Goal: Transaction & Acquisition: Subscribe to service/newsletter

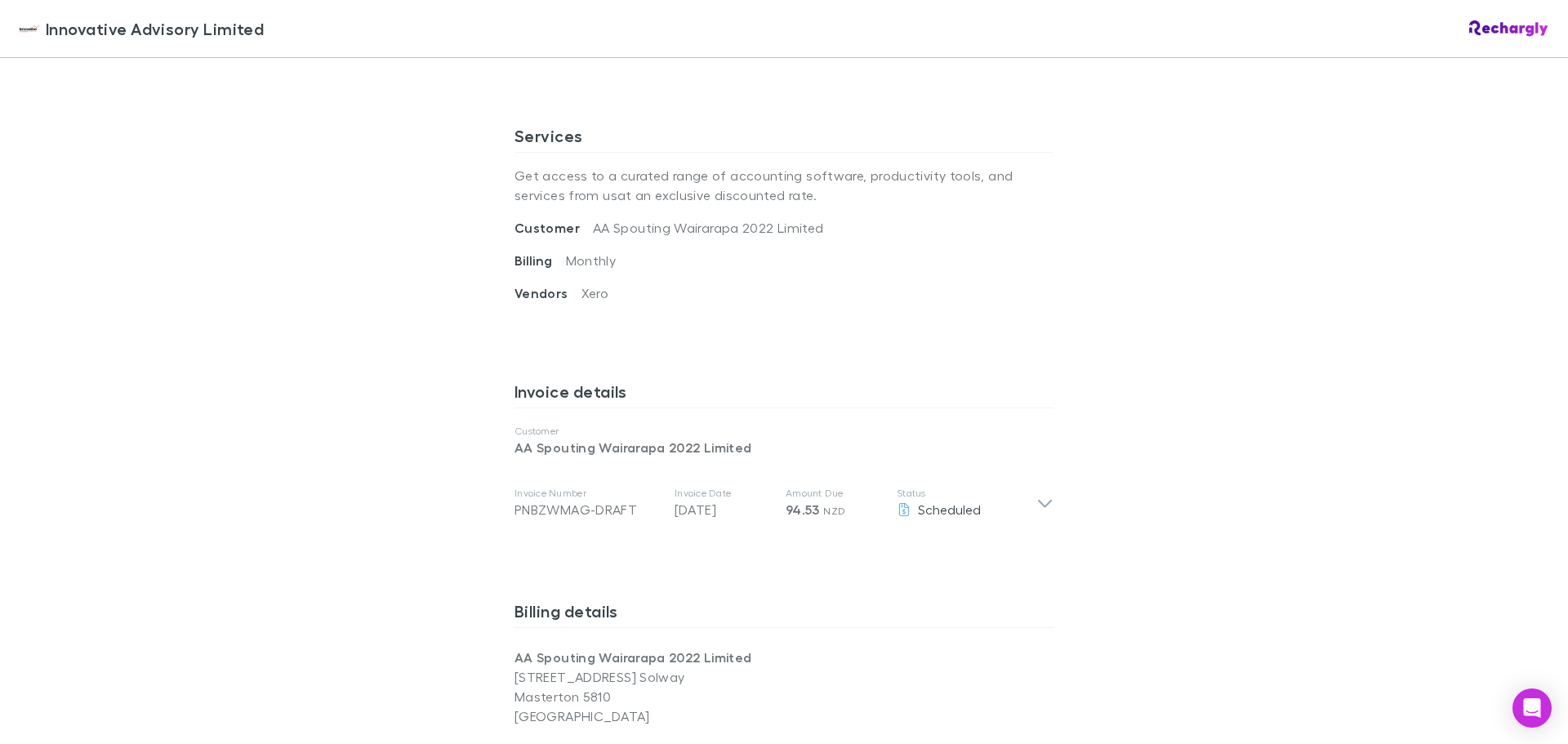
scroll to position [572, 0]
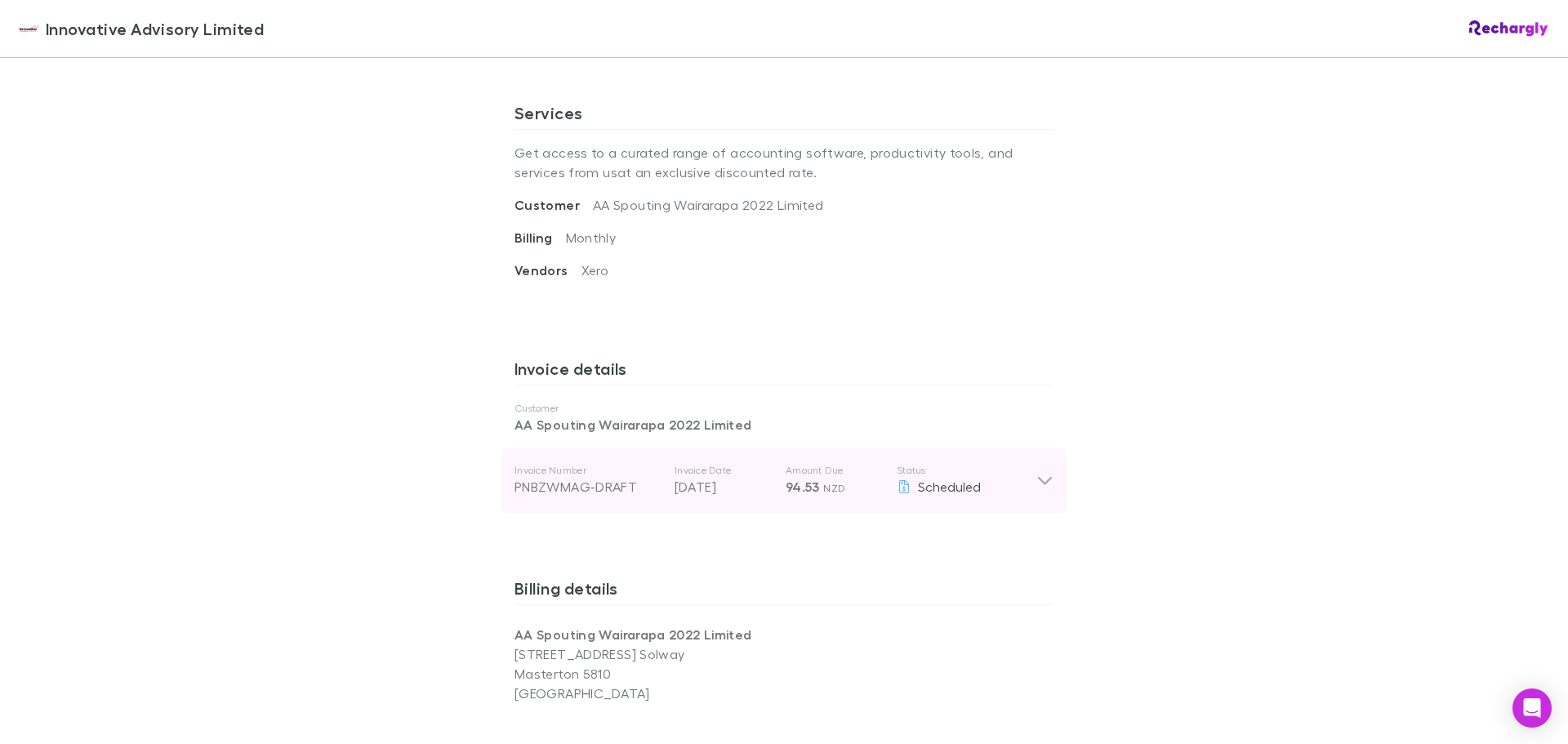
click at [1036, 480] on icon at bounding box center [1044, 481] width 17 height 20
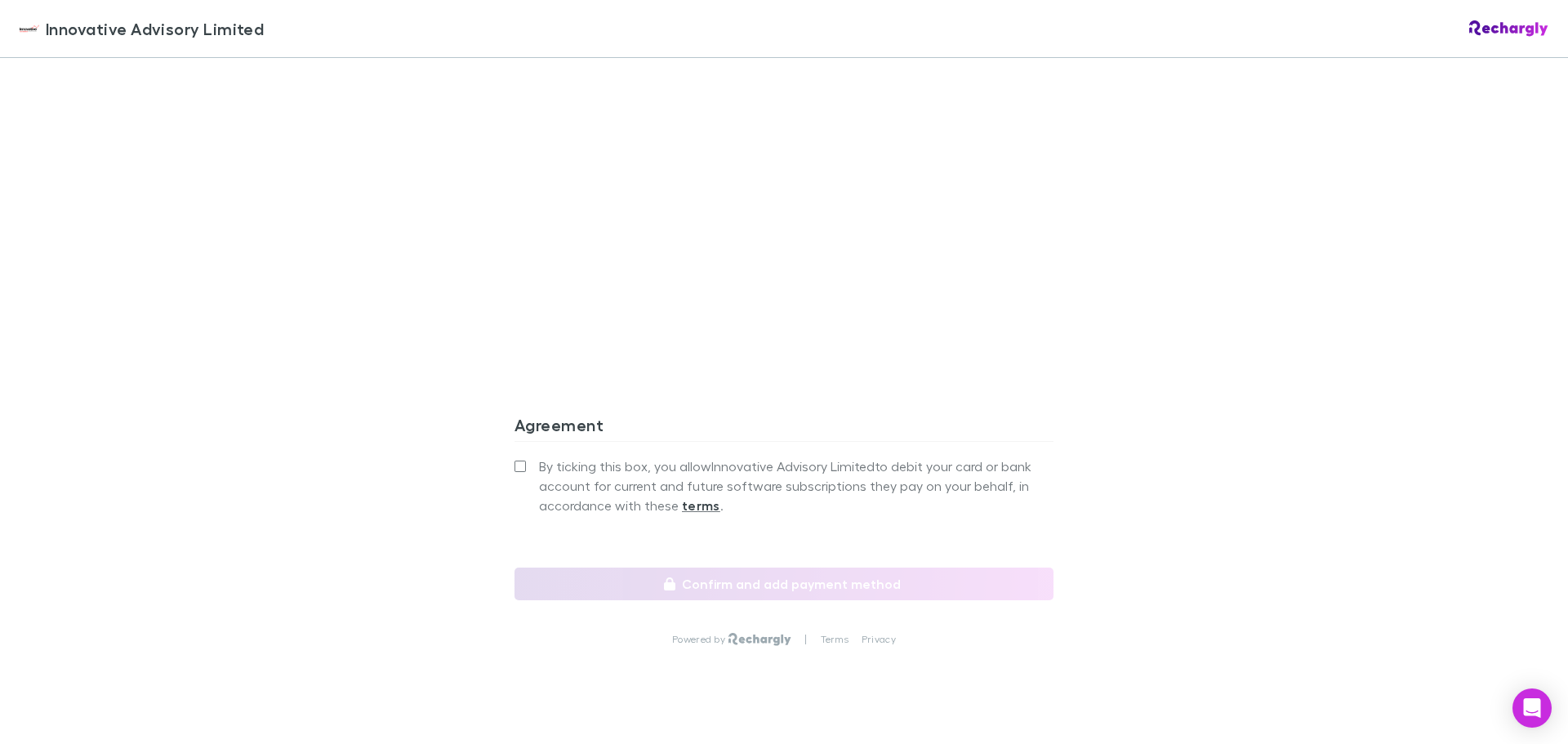
scroll to position [1634, 0]
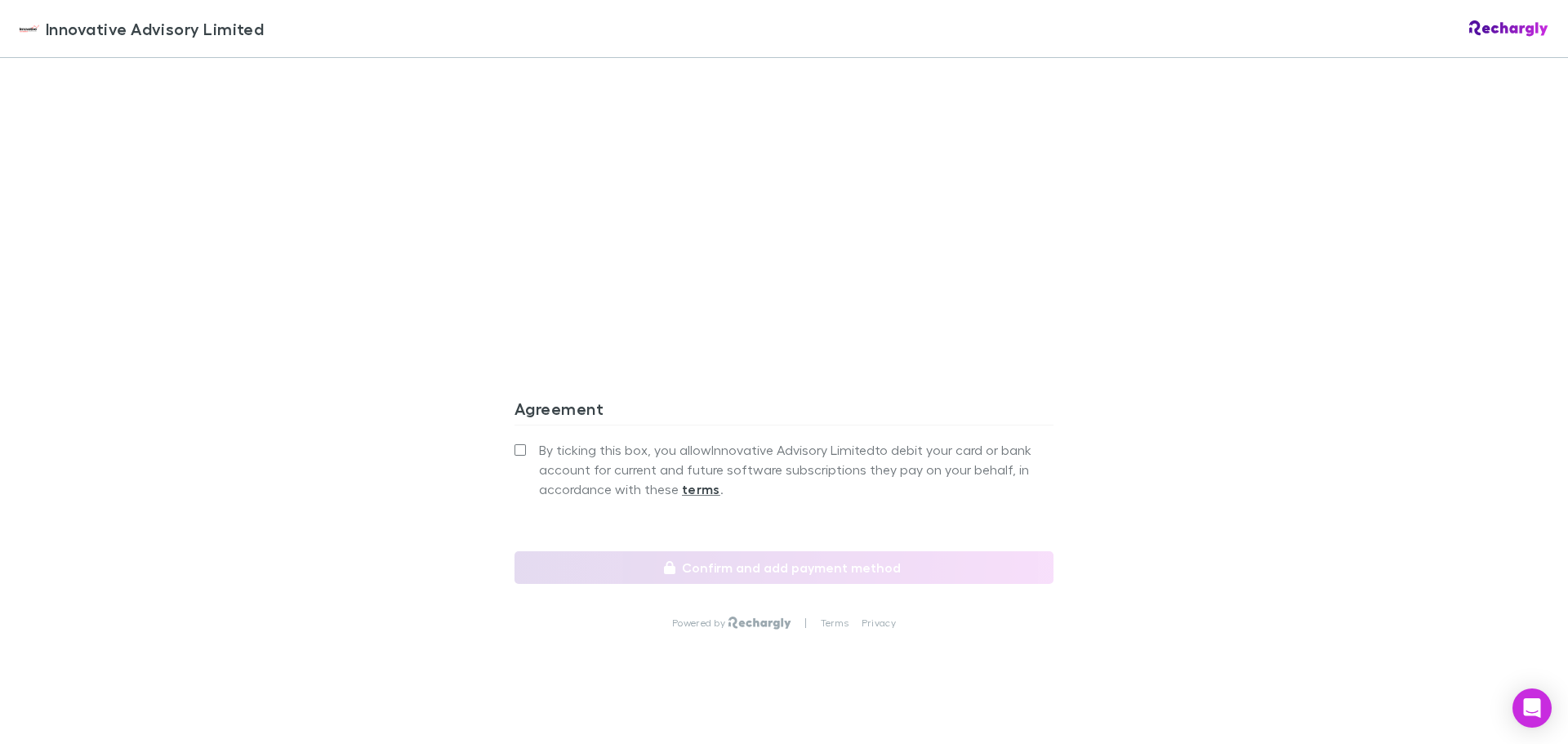
click at [515, 458] on label "By ticking this box, you allow Innovative Advisory Limited to debit your card o…" at bounding box center [784, 470] width 538 height 59
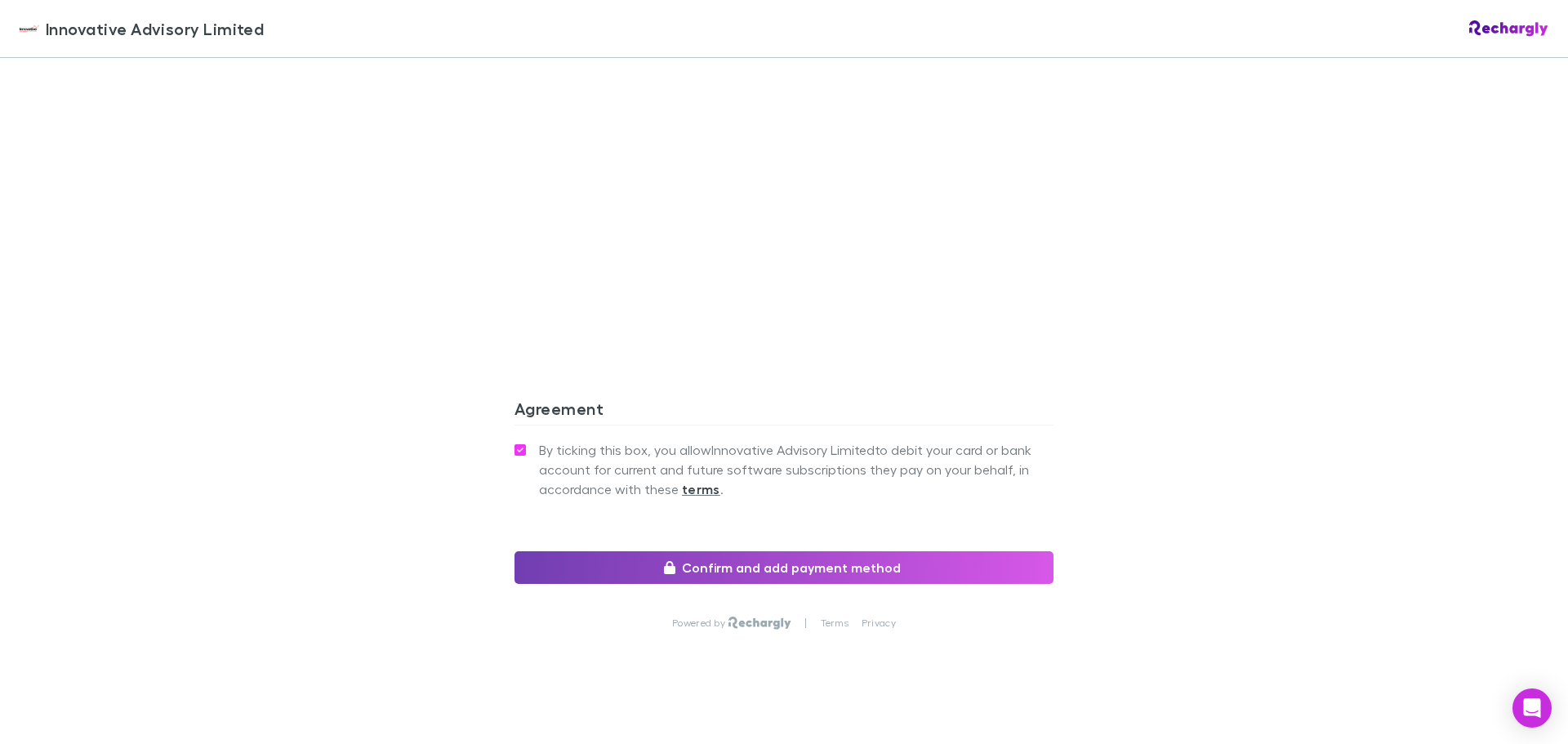
click at [790, 567] on button "Confirm and add payment method" at bounding box center [784, 567] width 538 height 33
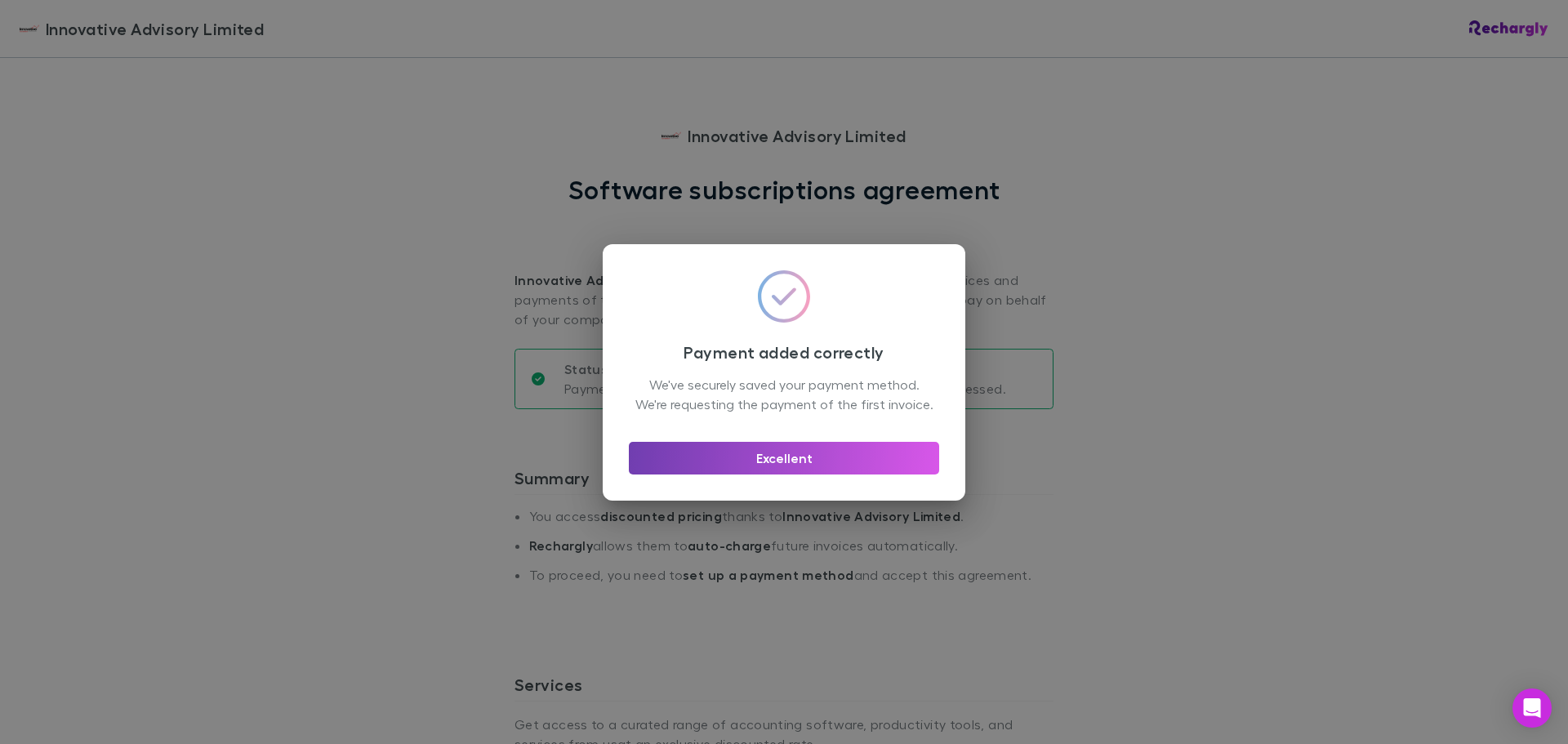
click at [782, 467] on button "Excellent" at bounding box center [784, 458] width 311 height 33
